Goal: Navigation & Orientation: Find specific page/section

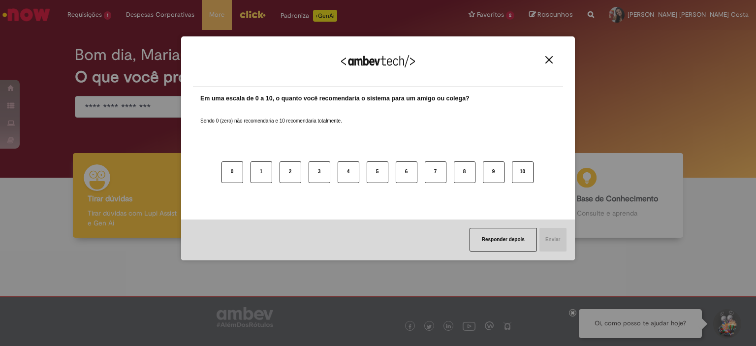
click at [549, 55] on div "Agradecemos seu feedback!" at bounding box center [378, 67] width 370 height 38
click at [550, 63] on img "Close" at bounding box center [549, 59] width 7 height 7
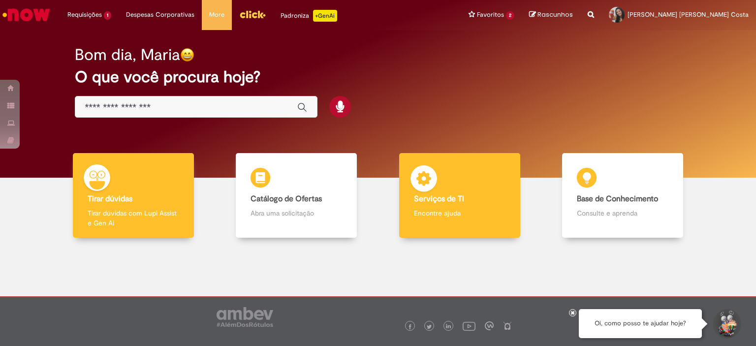
click at [455, 181] on div "Serviços de TI Serviços de TI Encontre ajuda" at bounding box center [459, 195] width 121 height 85
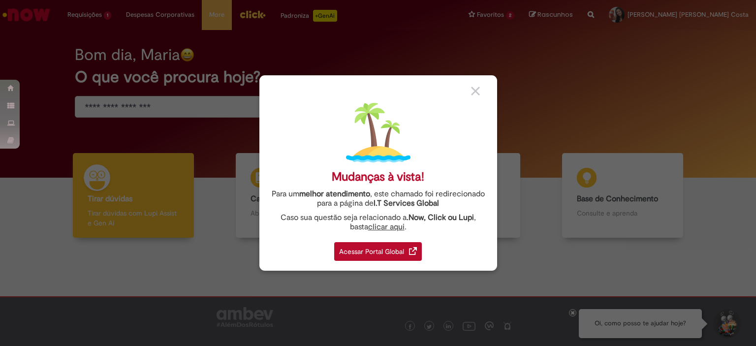
click at [409, 245] on div "Acessar Portal Global" at bounding box center [378, 251] width 88 height 19
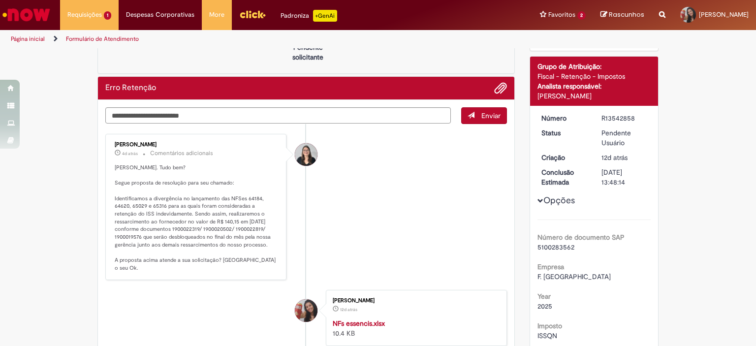
scroll to position [99, 0]
